Goal: Task Accomplishment & Management: Use online tool/utility

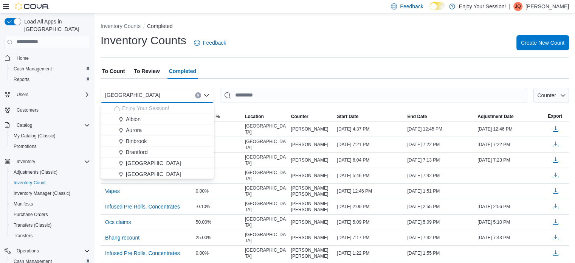
click at [150, 93] on div "[GEOGRAPHIC_DATA]" at bounding box center [156, 95] width 113 height 15
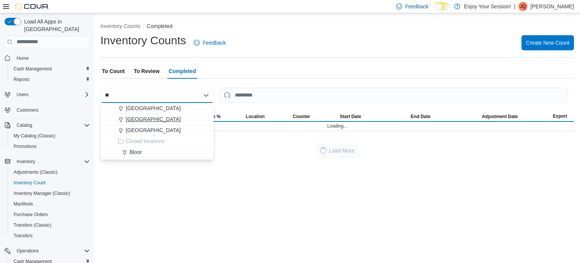
type input "**"
click at [149, 117] on span "[GEOGRAPHIC_DATA]" at bounding box center [153, 119] width 55 height 8
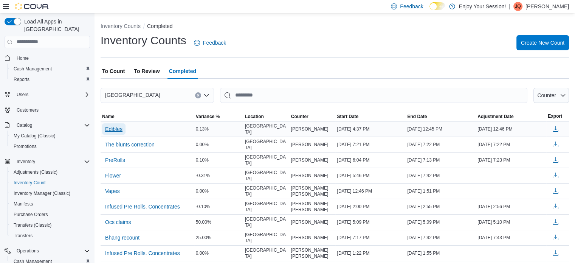
click at [116, 125] on span "Edibles" at bounding box center [113, 129] width 17 height 8
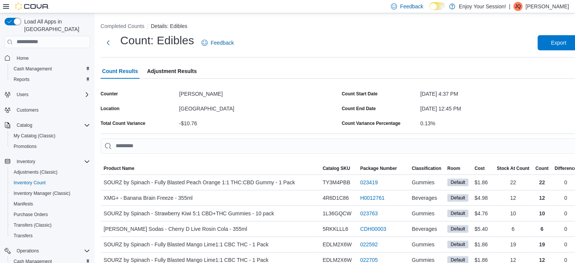
click at [191, 68] on span "Adjustment Results" at bounding box center [171, 70] width 49 height 15
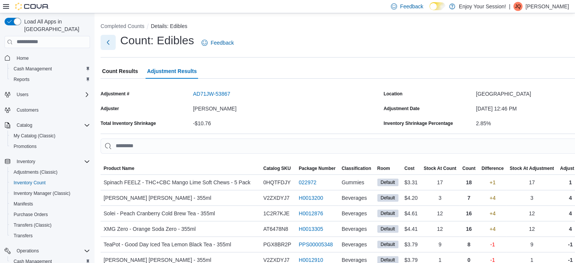
click at [102, 43] on button "Next" at bounding box center [107, 42] width 15 height 15
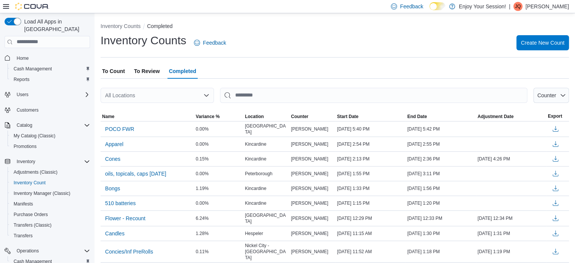
click at [173, 93] on div "All Locations" at bounding box center [156, 95] width 113 height 15
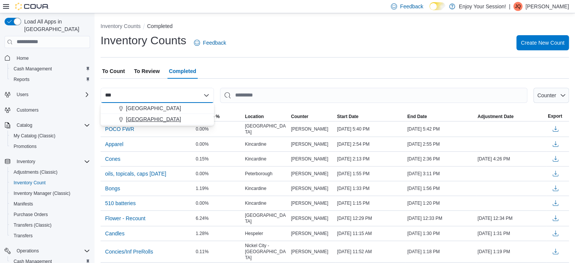
type input "***"
click at [152, 120] on span "[GEOGRAPHIC_DATA]" at bounding box center [153, 119] width 55 height 8
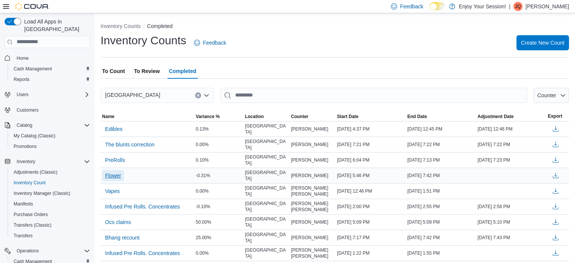
click at [118, 172] on span "Flower" at bounding box center [113, 176] width 16 height 8
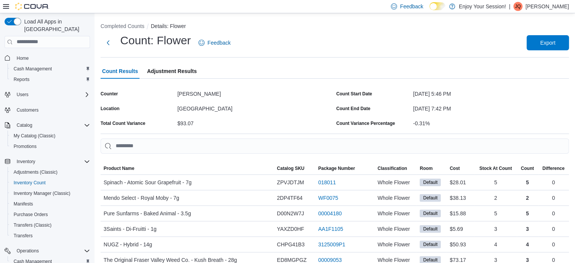
click at [160, 71] on span "Adjustment Results" at bounding box center [171, 70] width 49 height 15
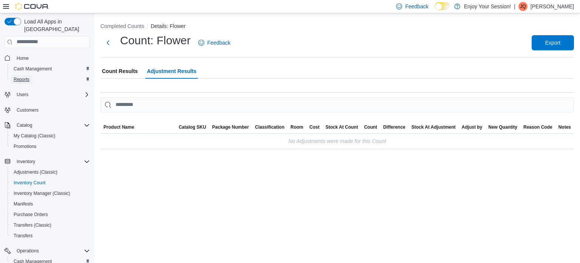
click at [21, 76] on span "Reports" at bounding box center [22, 79] width 16 height 6
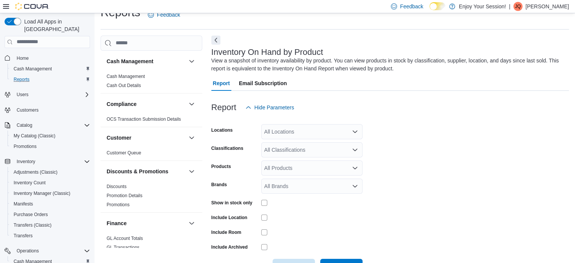
scroll to position [25, 0]
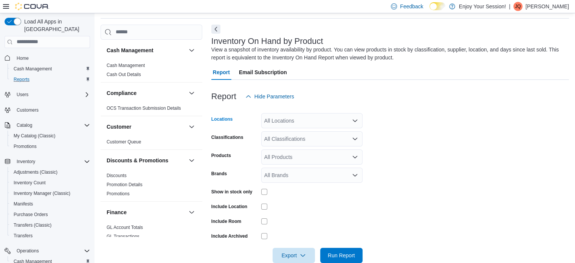
click at [307, 121] on div "All Locations" at bounding box center [311, 120] width 101 height 15
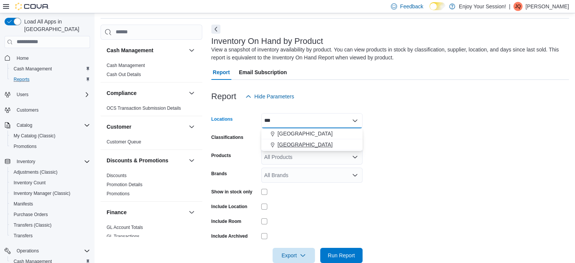
type input "***"
click at [290, 142] on span "[GEOGRAPHIC_DATA]" at bounding box center [304, 145] width 55 height 8
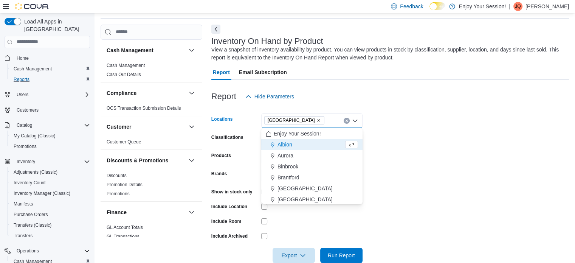
click at [442, 158] on form "Locations [GEOGRAPHIC_DATA] [GEOGRAPHIC_DATA] box. Selected. [GEOGRAPHIC_DATA].…" at bounding box center [389, 183] width 357 height 159
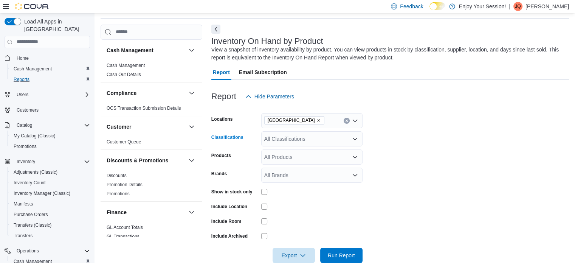
click at [355, 137] on icon "Open list of options" at bounding box center [355, 139] width 6 height 6
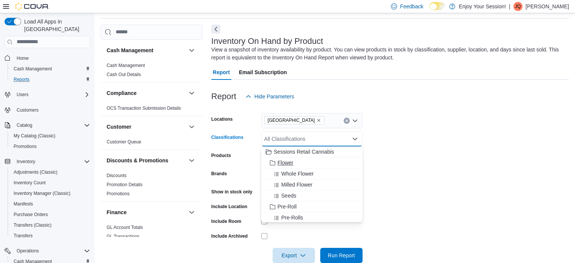
click at [296, 160] on div "Flower" at bounding box center [312, 163] width 92 height 8
click at [287, 193] on span "Pre-Roll" at bounding box center [286, 196] width 19 height 8
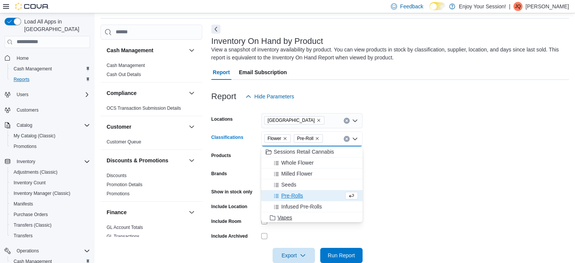
click at [281, 214] on span "Vapes" at bounding box center [284, 217] width 15 height 8
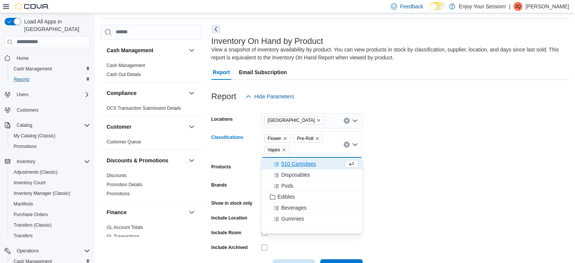
scroll to position [77, 0]
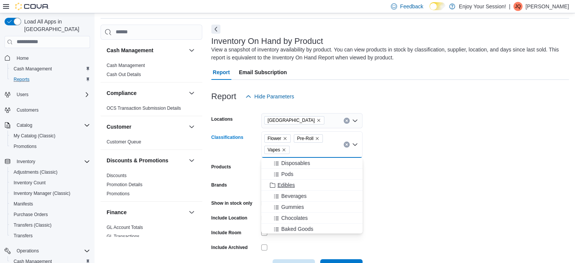
click at [287, 183] on span "Edibles" at bounding box center [285, 185] width 17 height 8
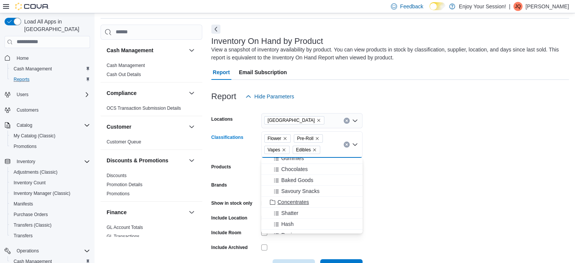
click at [300, 199] on span "Concentrates" at bounding box center [292, 202] width 31 height 8
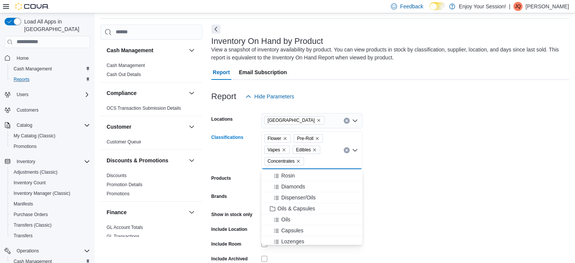
scroll to position [190, 0]
click at [292, 201] on span "Oils & Capsules" at bounding box center [296, 203] width 38 height 8
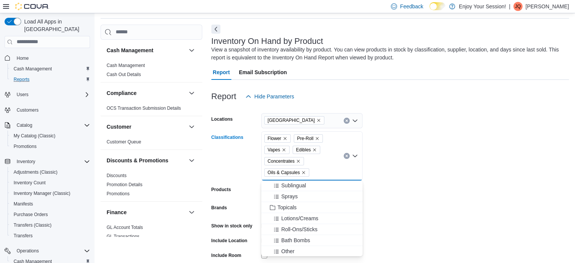
scroll to position [266, 0]
click at [287, 194] on span "Topicals" at bounding box center [286, 194] width 19 height 8
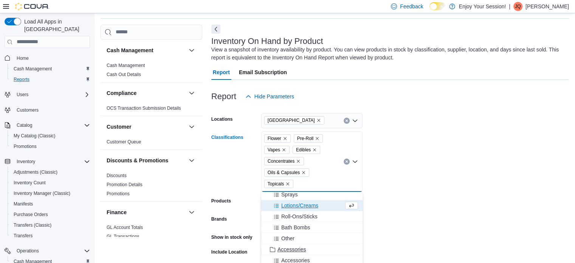
click at [286, 246] on span "Accessories" at bounding box center [291, 249] width 28 height 8
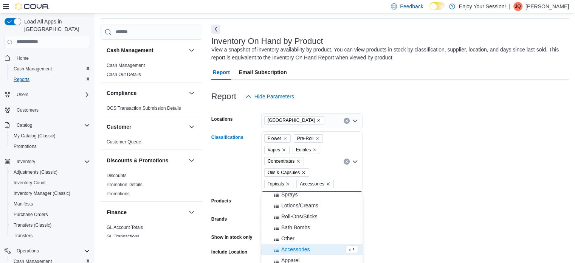
click at [290, 246] on span "Accessories" at bounding box center [295, 249] width 28 height 8
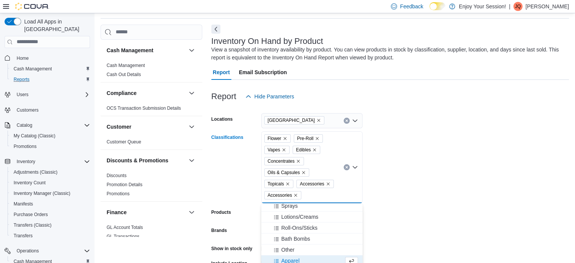
click at [295, 194] on icon "Remove Accessories from selection in this group" at bounding box center [295, 195] width 5 height 5
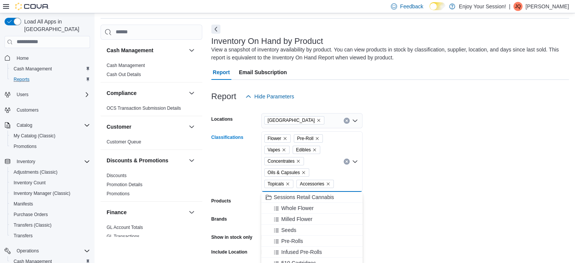
click at [326, 184] on icon "Remove Accessories from selection in this group" at bounding box center [328, 183] width 5 height 5
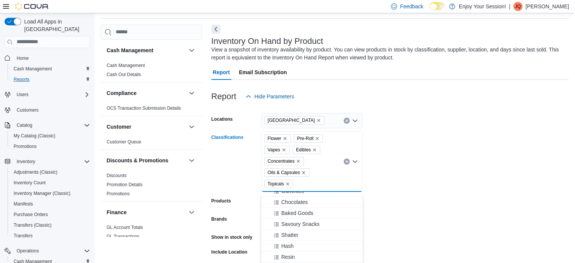
scroll to position [113, 0]
click at [409, 170] on form "Locations [GEOGRAPHIC_DATA] North Classifications Flower Pre-Roll Vapes Edibles…" at bounding box center [389, 206] width 357 height 204
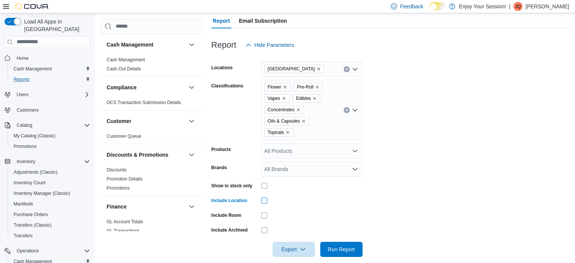
scroll to position [85, 0]
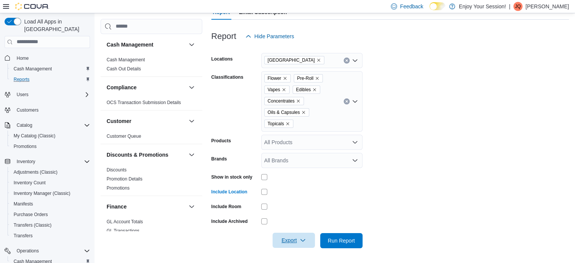
click at [292, 234] on span "Export" at bounding box center [293, 239] width 33 height 15
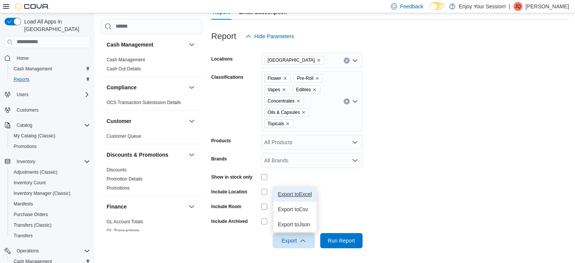
click at [286, 195] on span "Export to Excel" at bounding box center [295, 194] width 34 height 6
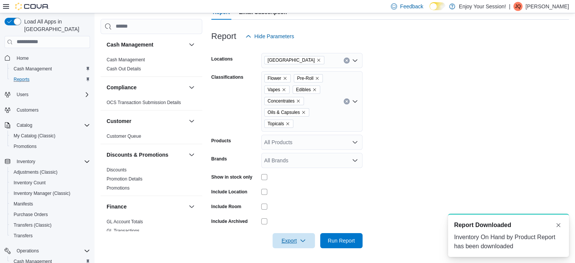
scroll to position [0, 0]
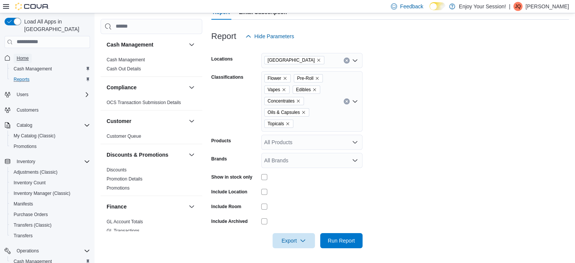
click at [25, 54] on span "Home" at bounding box center [23, 58] width 12 height 9
